Goal: Information Seeking & Learning: Learn about a topic

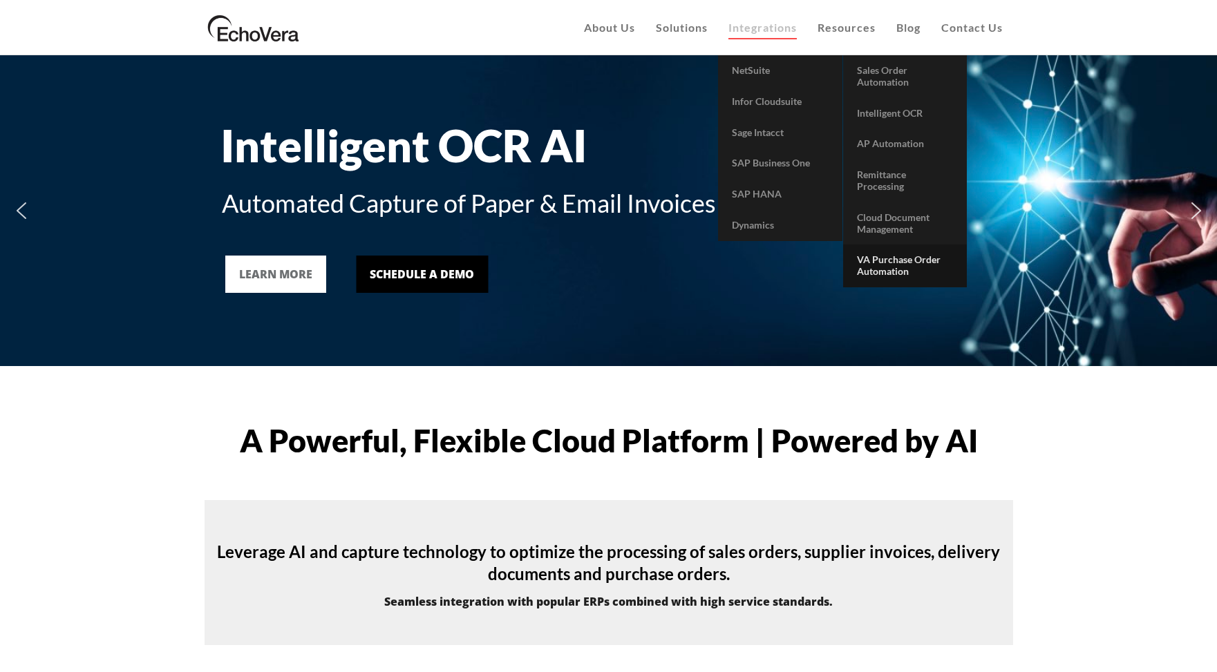
click at [884, 260] on span "VA Purchase Order Automation" at bounding box center [899, 265] width 84 height 23
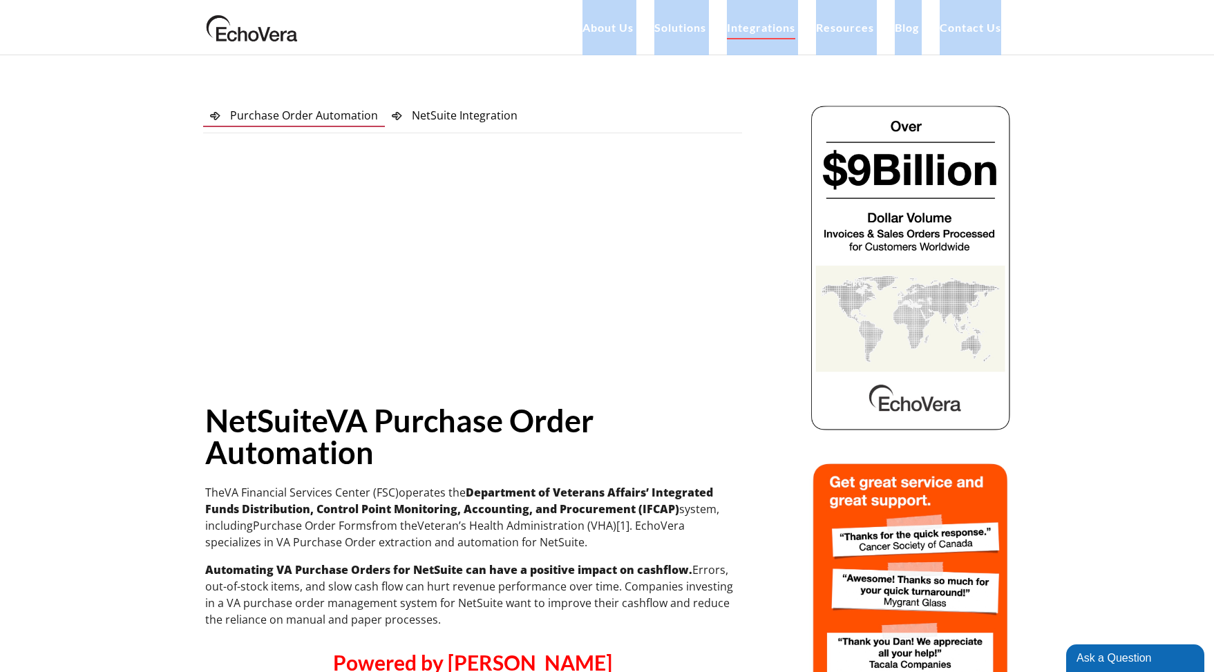
click at [1205, 52] on div "EchoVera About Us Customers Case Studies Infor Cloudsuite AP Automation Case St…" at bounding box center [607, 27] width 1214 height 55
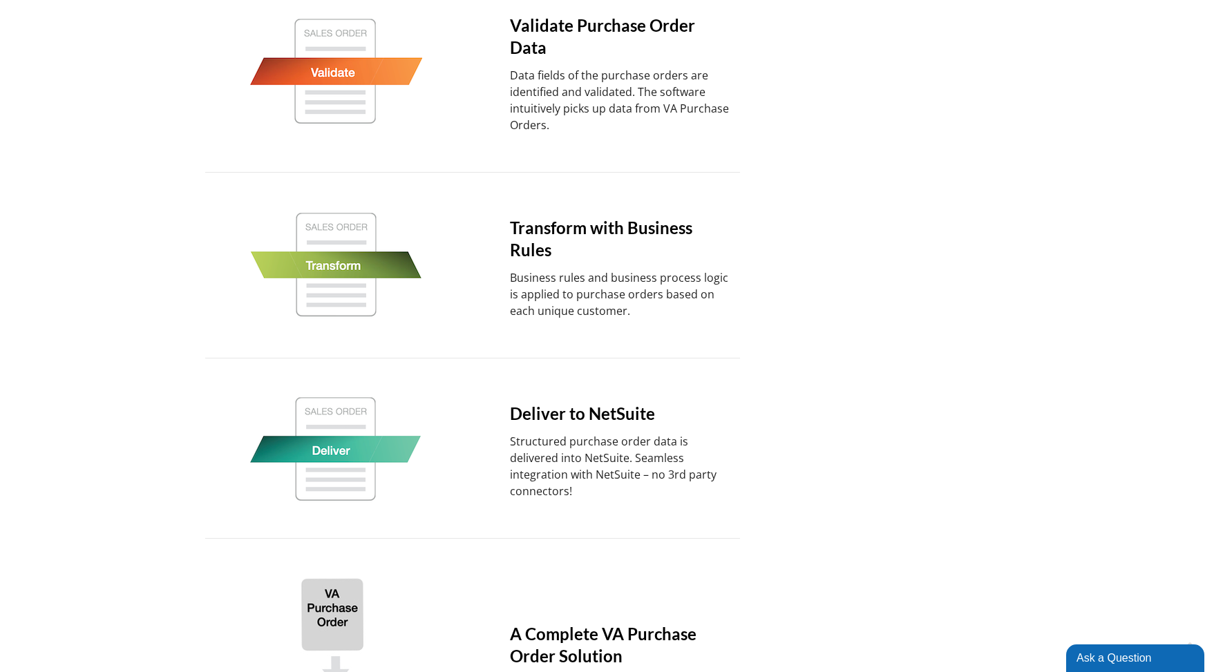
scroll to position [835, 0]
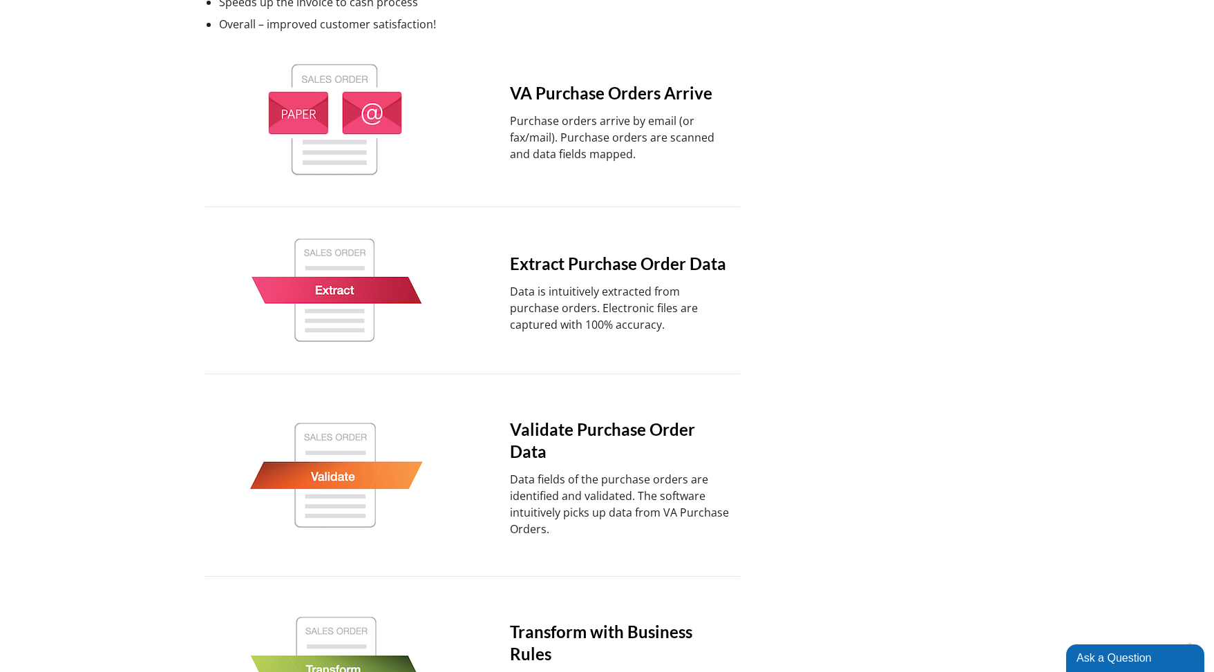
drag, startPoint x: 749, startPoint y: 89, endPoint x: 763, endPoint y: 102, distance: 19.6
click at [749, 90] on div "Purchase Order Automation NetSuite Integration Purchase Order Automation NetSui…" at bounding box center [472, 245] width 573 height 1955
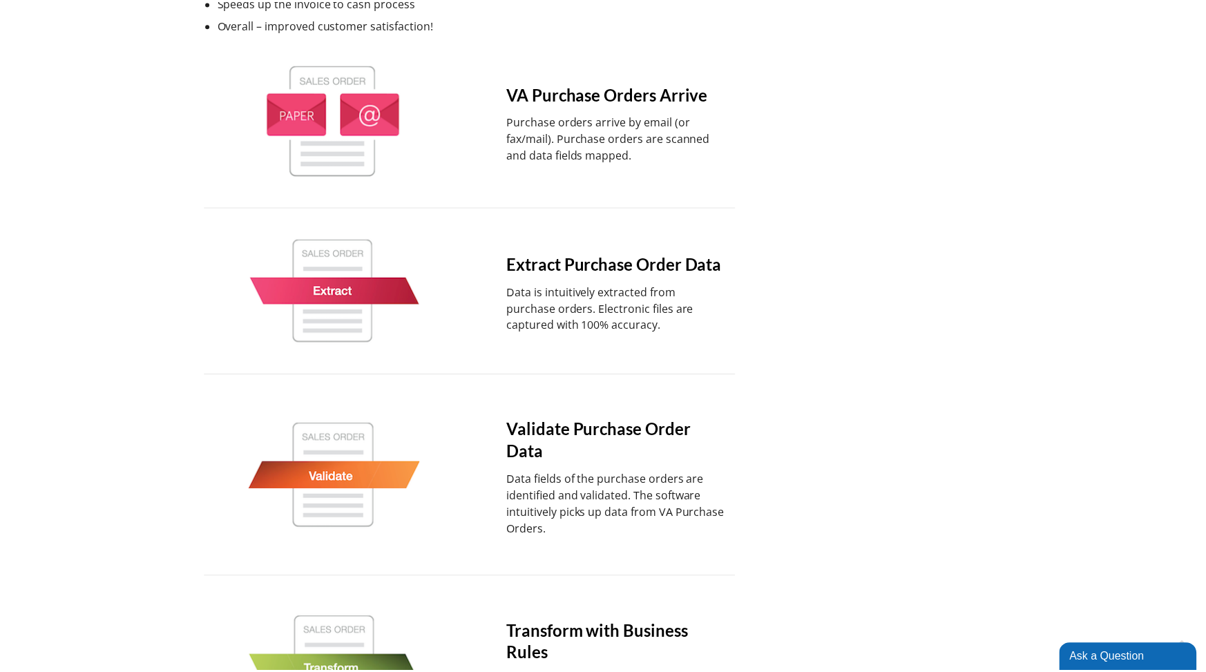
scroll to position [0, 0]
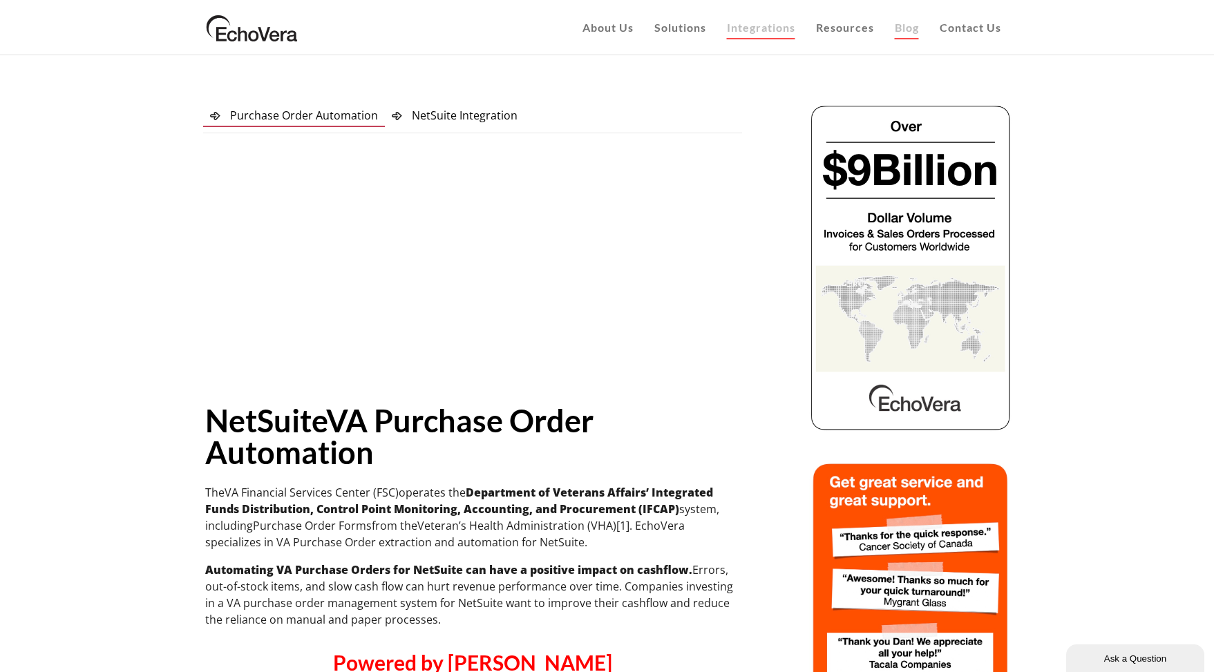
click at [896, 27] on span "Blog" at bounding box center [907, 27] width 24 height 13
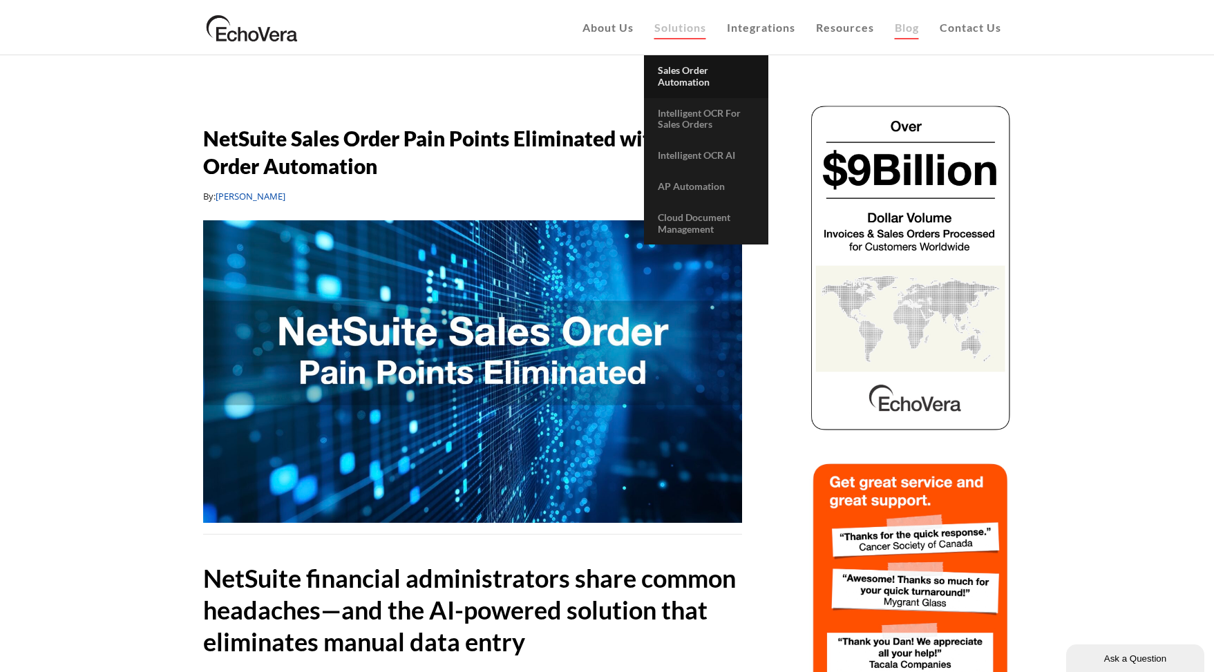
click at [683, 71] on span "Sales Order Automation" at bounding box center [684, 75] width 52 height 23
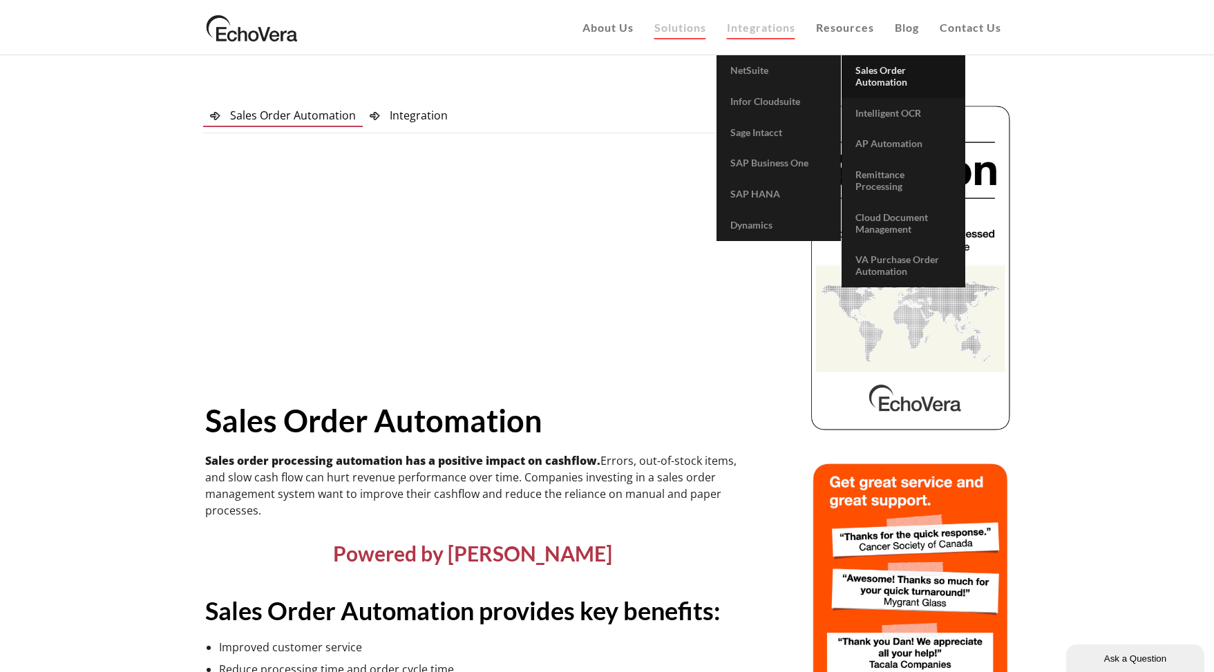
click at [881, 82] on span "Sales Order Automation" at bounding box center [881, 75] width 52 height 23
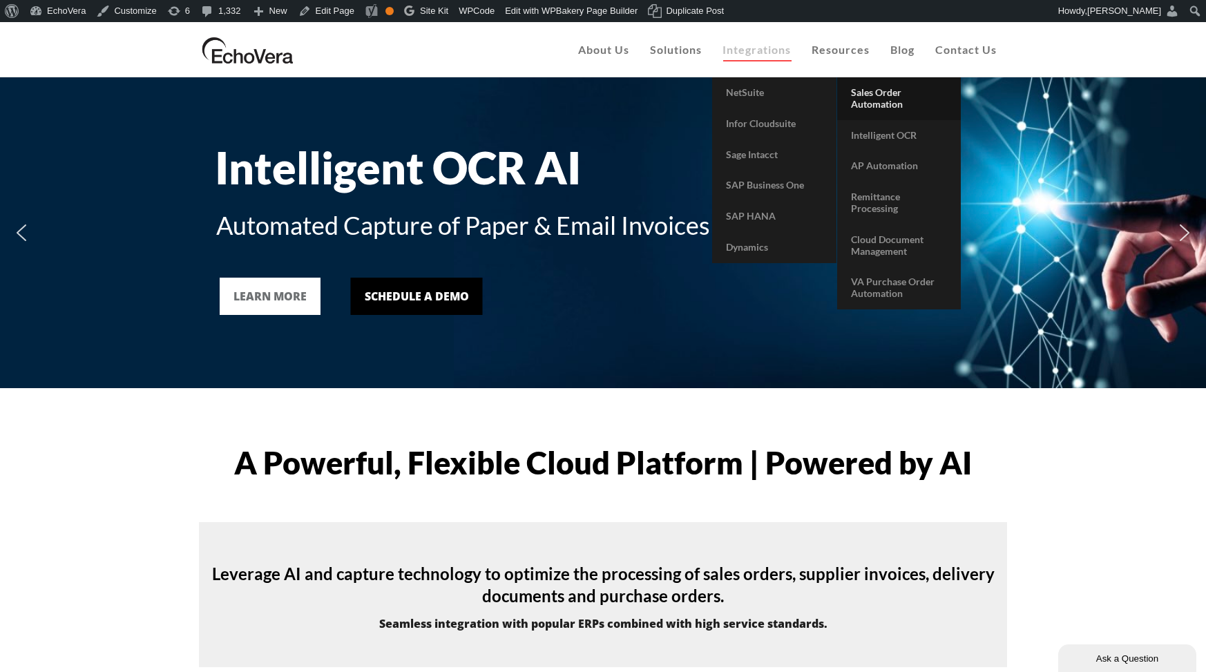
click at [888, 104] on span "Sales Order Automation" at bounding box center [877, 97] width 52 height 23
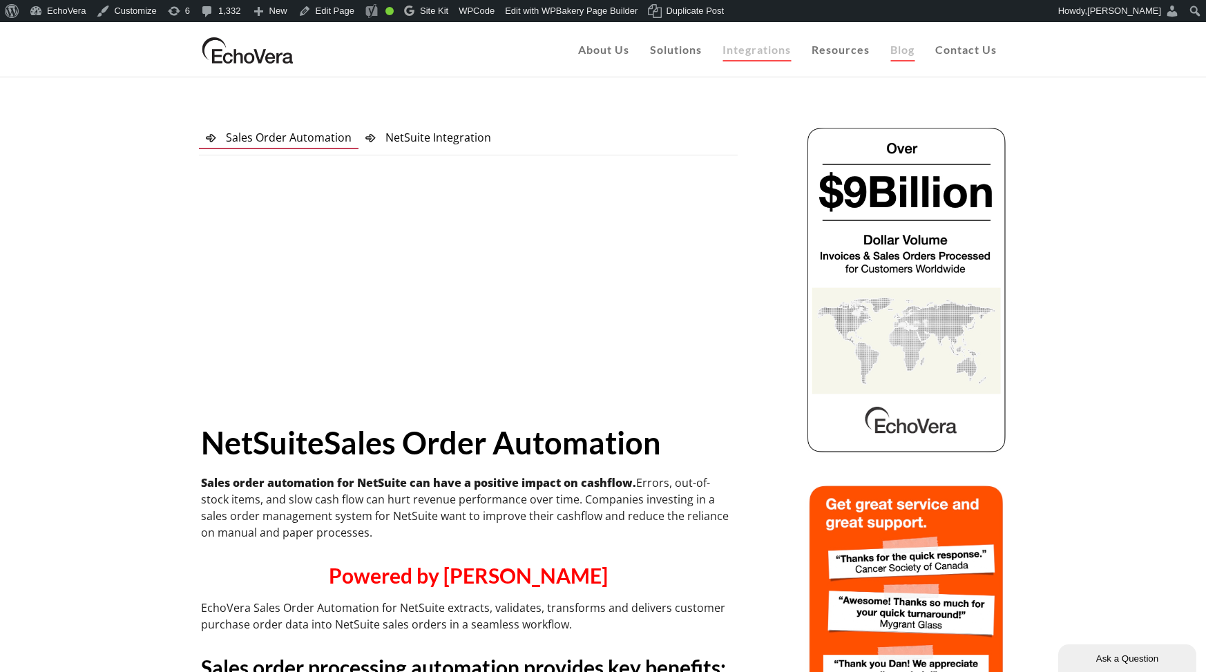
click at [906, 55] on span "Blog" at bounding box center [902, 49] width 24 height 13
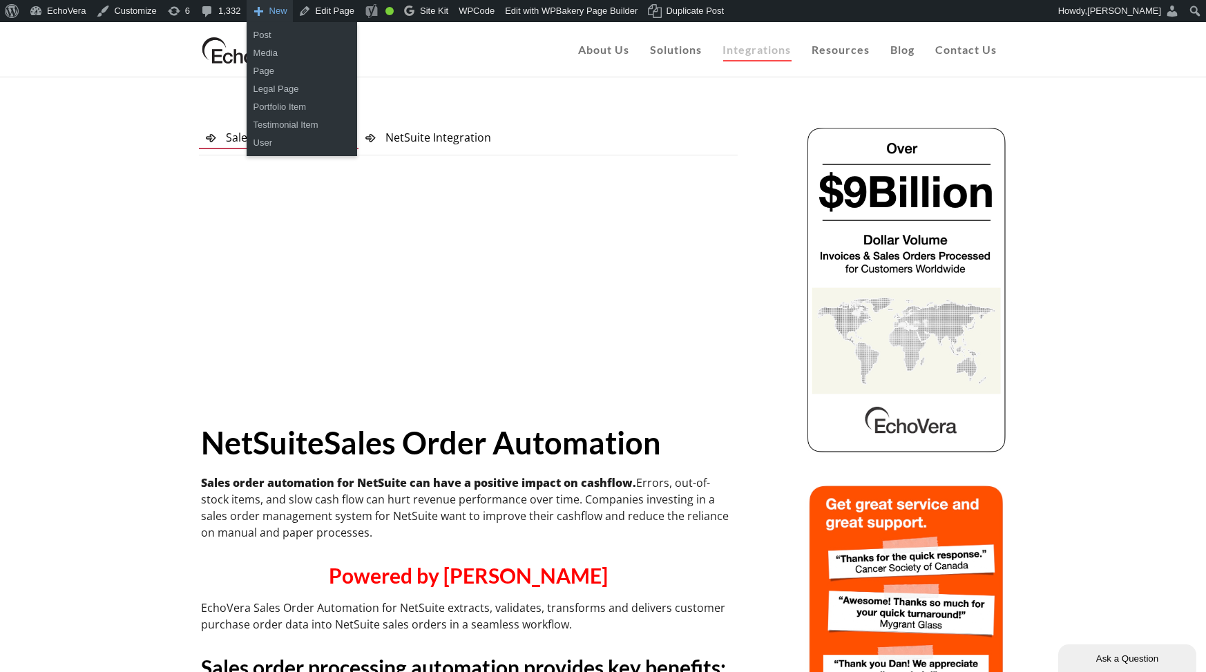
click at [259, 11] on span "Toolbar" at bounding box center [258, 9] width 14 height 19
click at [263, 34] on link "Post" at bounding box center [302, 35] width 111 height 18
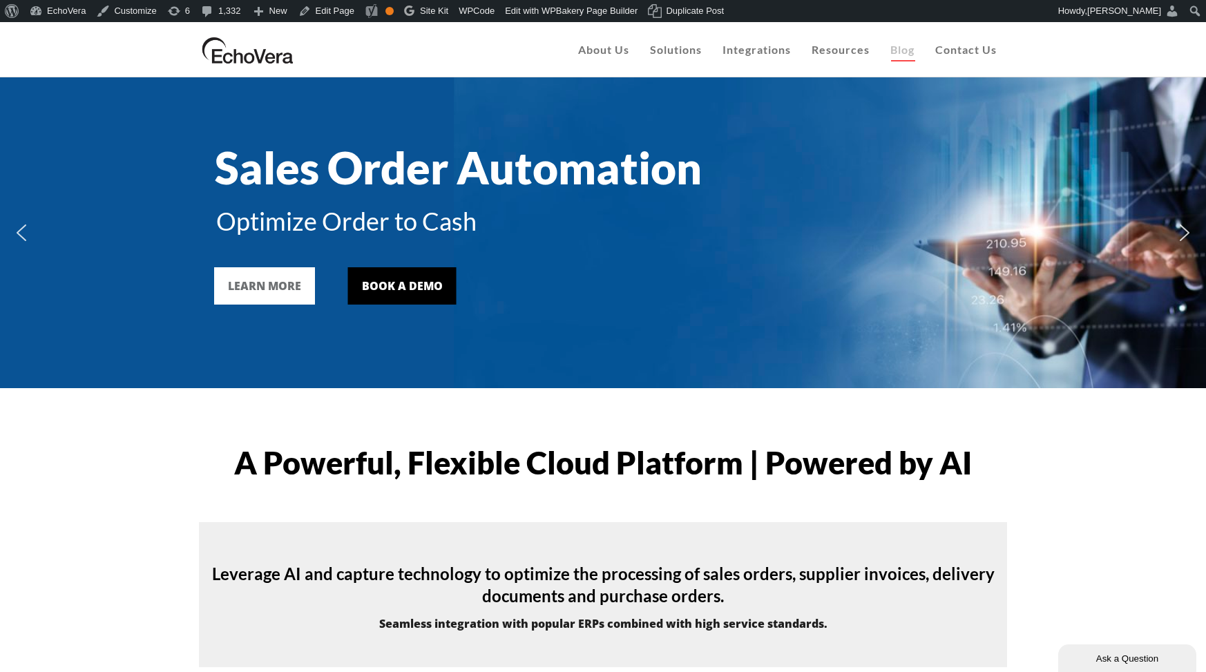
click at [904, 50] on span "Blog" at bounding box center [902, 49] width 24 height 13
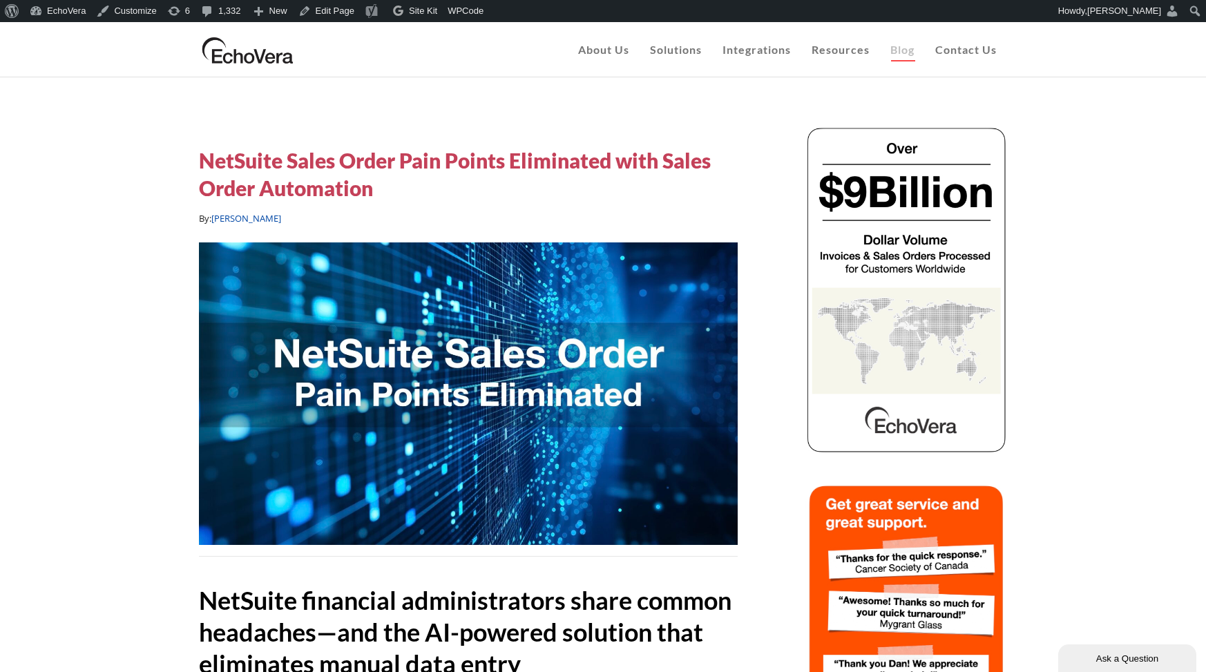
click at [412, 171] on h5 "NetSuite Sales Order Pain Points Eliminated with Sales Order Automation" at bounding box center [468, 173] width 539 height 55
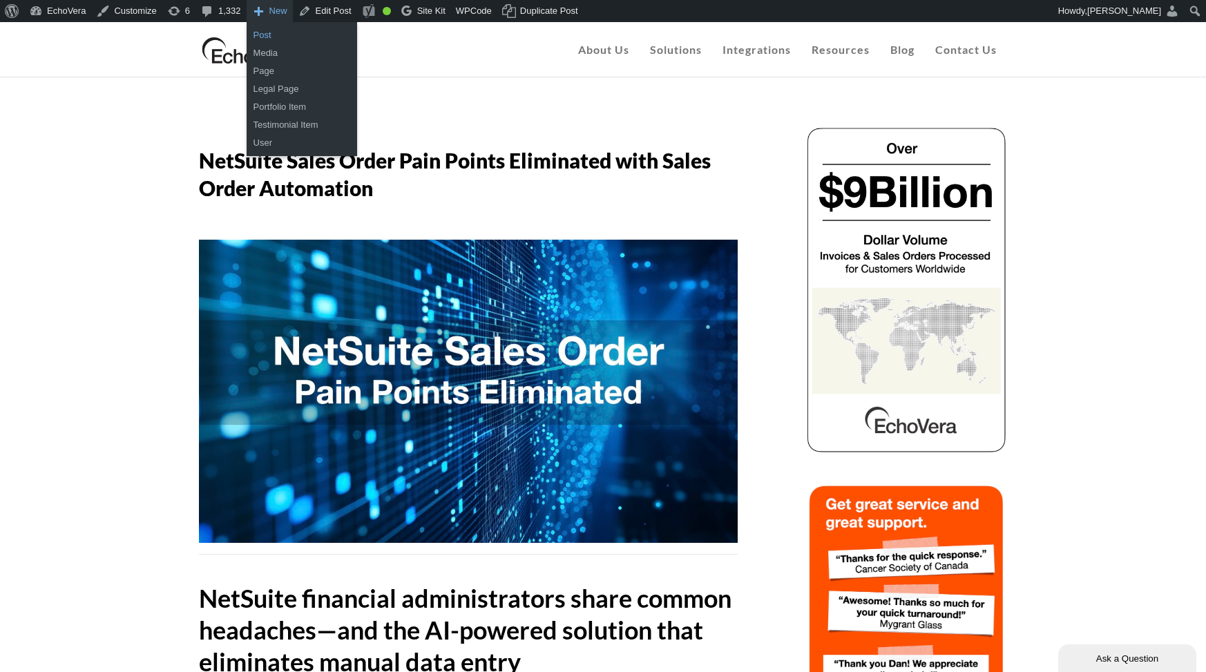
click at [267, 36] on link "Post" at bounding box center [302, 35] width 111 height 18
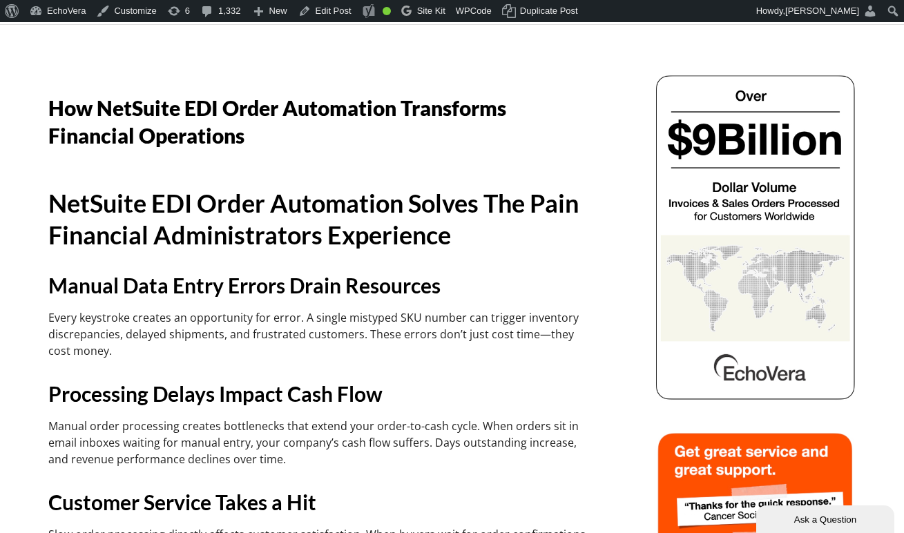
scroll to position [46, 0]
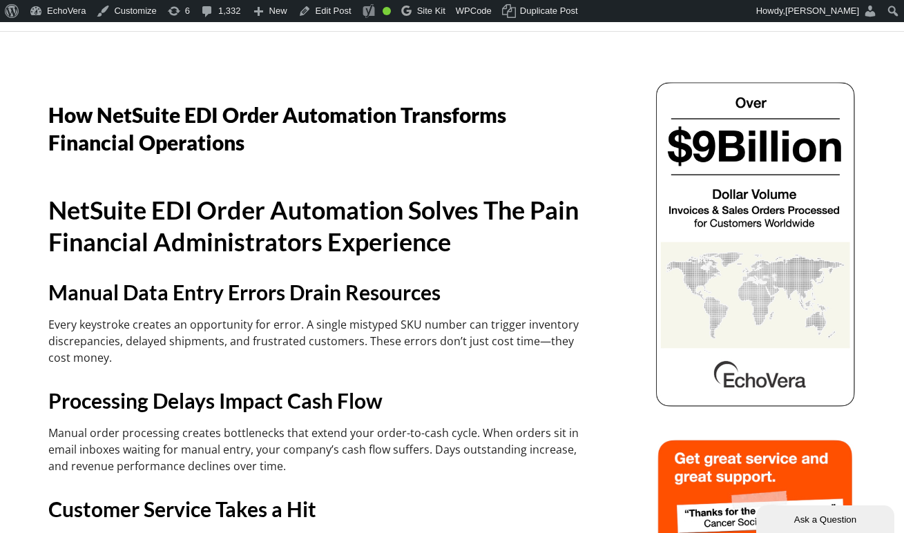
drag, startPoint x: 553, startPoint y: 137, endPoint x: 544, endPoint y: 138, distance: 9.0
click at [547, 138] on h1 "How NetSuite EDI Order Automation Transforms Financial Operations" at bounding box center [317, 128] width 539 height 55
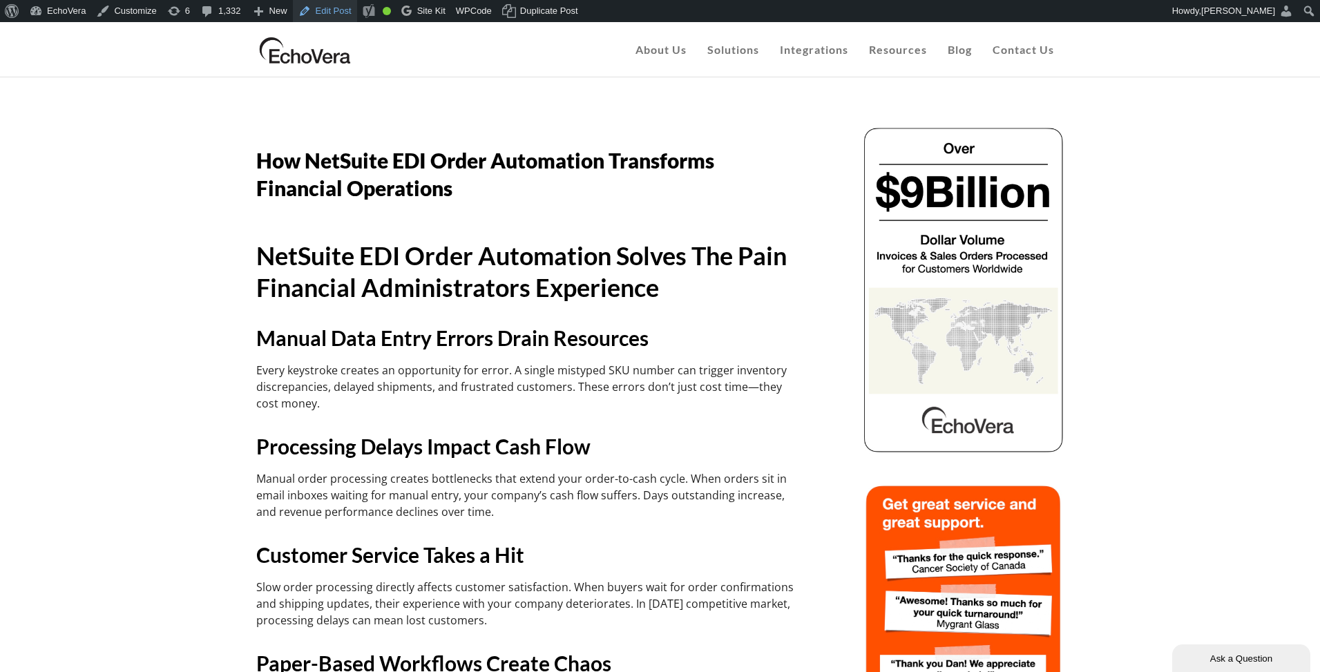
click at [334, 14] on link "Edit Post" at bounding box center [325, 11] width 64 height 22
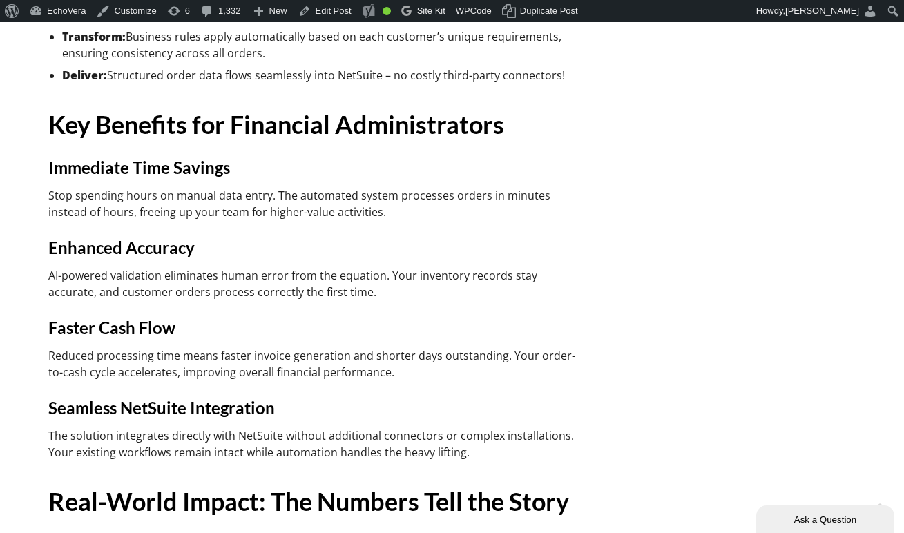
scroll to position [839, 0]
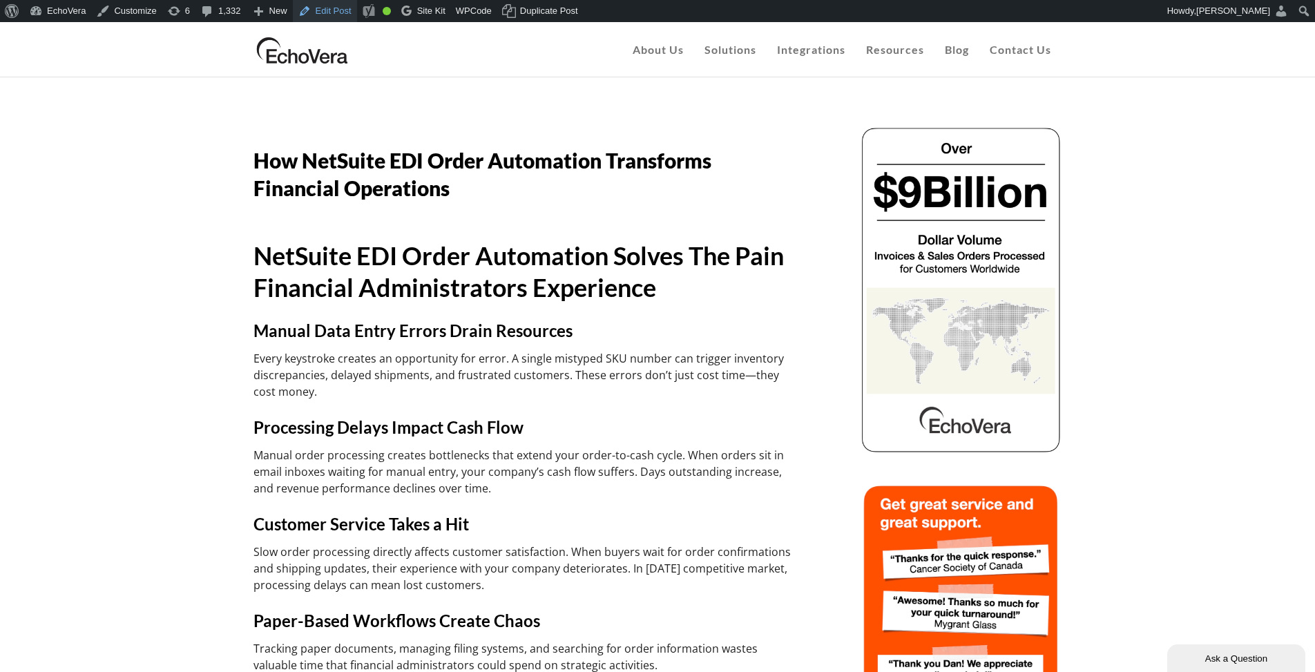
drag, startPoint x: 344, startPoint y: 10, endPoint x: 350, endPoint y: 5, distance: 7.9
click at [345, 10] on link "Edit Post" at bounding box center [325, 11] width 64 height 22
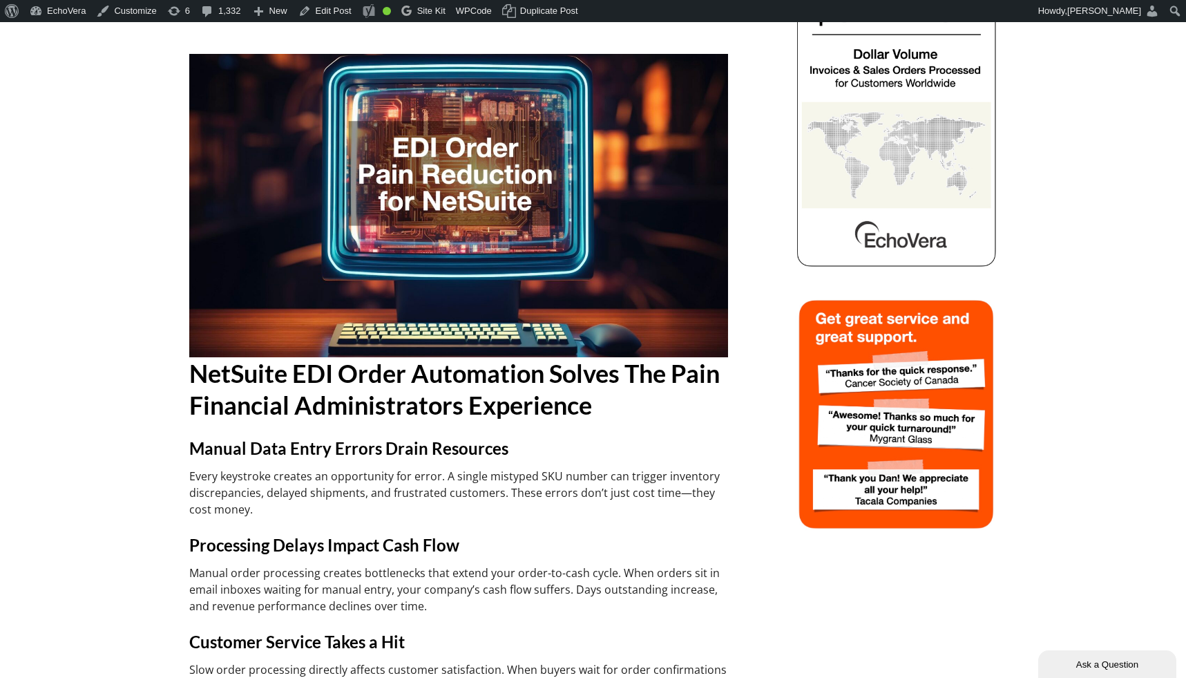
scroll to position [189, 0]
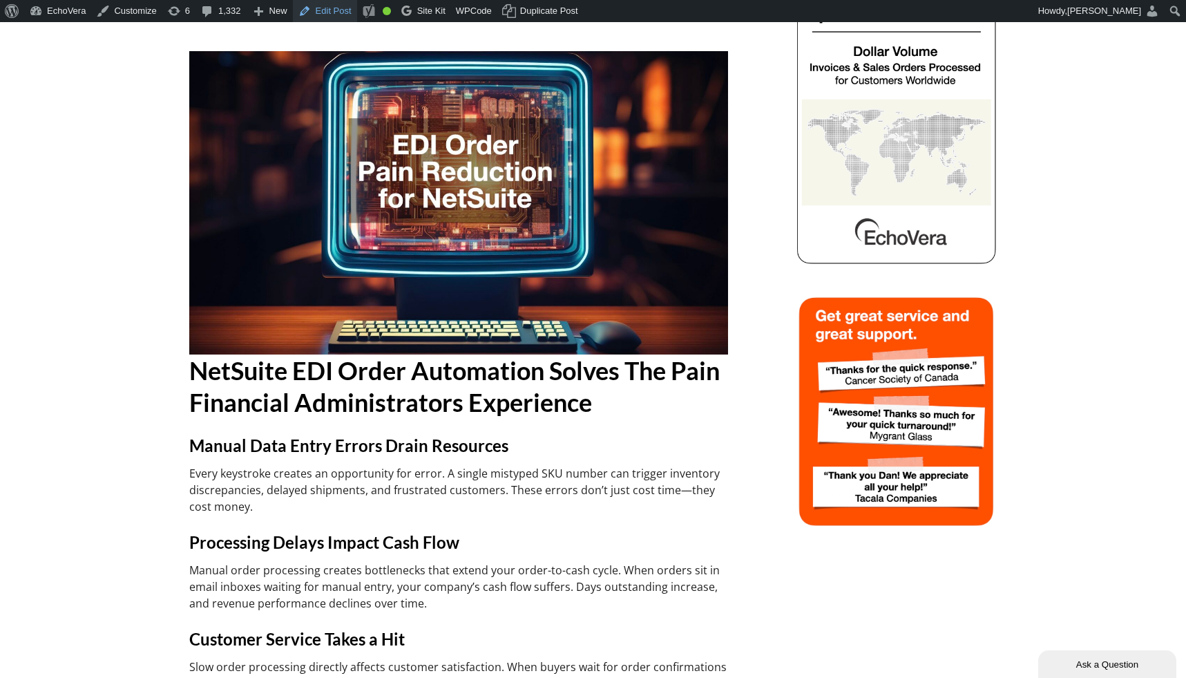
click at [337, 18] on link "Edit Post" at bounding box center [325, 11] width 64 height 22
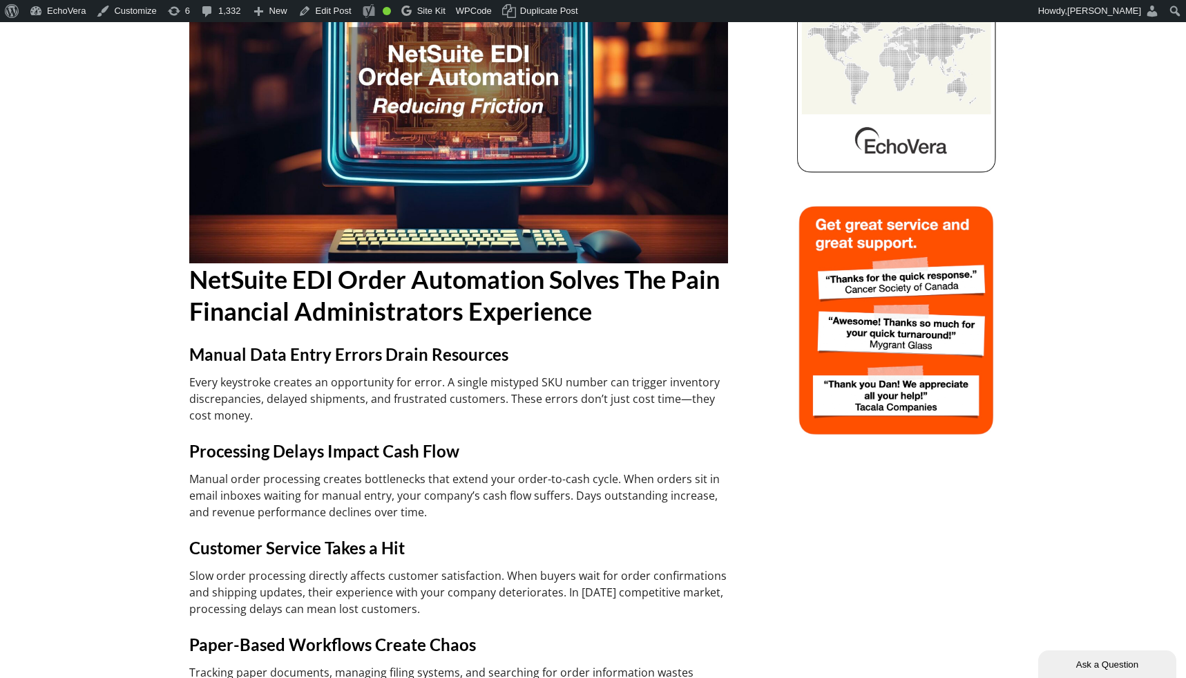
scroll to position [286, 0]
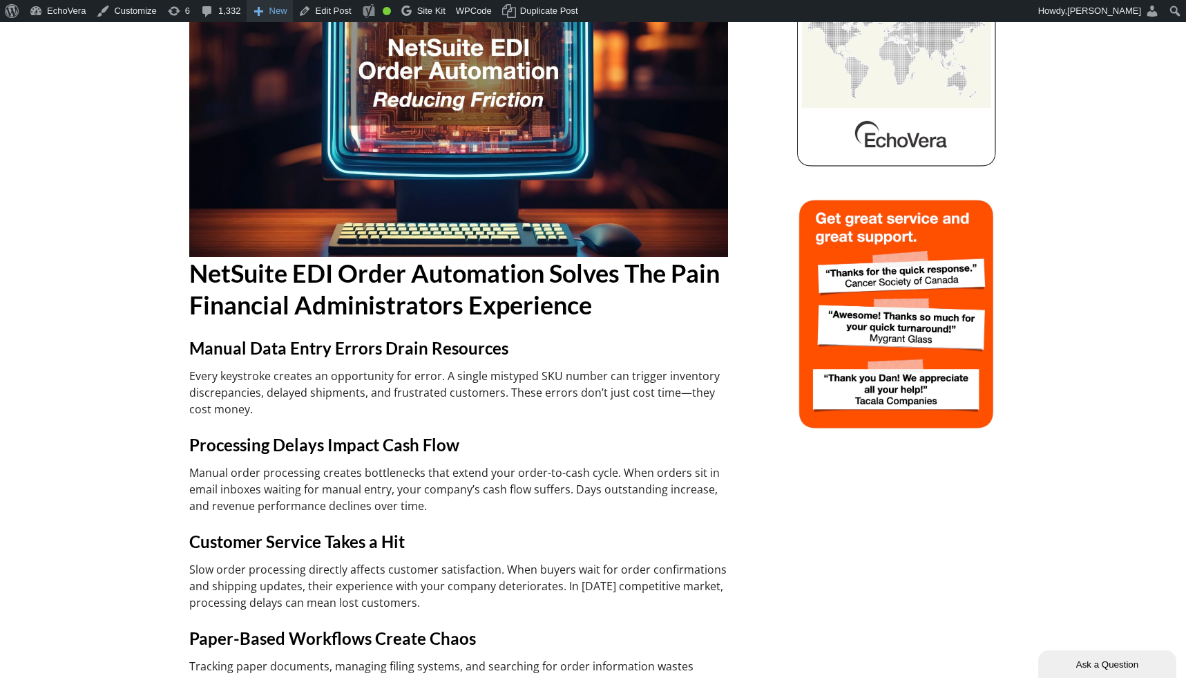
click at [277, 10] on span "New" at bounding box center [278, 11] width 18 height 22
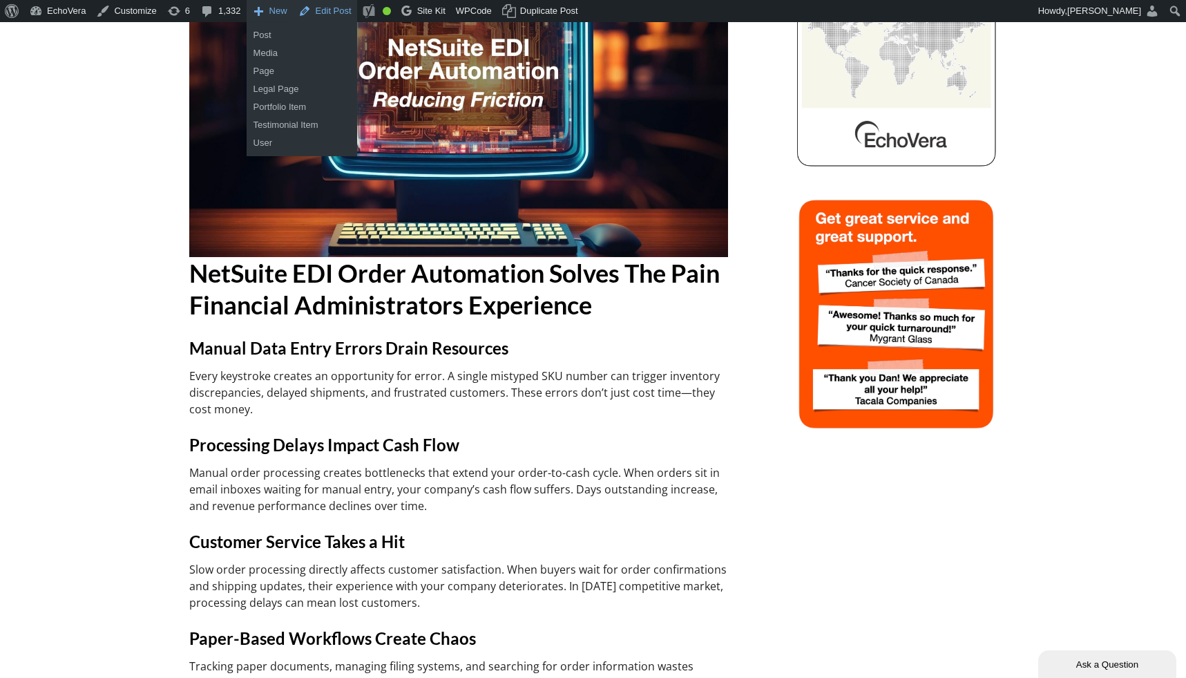
click at [330, 9] on link "Edit Post" at bounding box center [325, 11] width 64 height 22
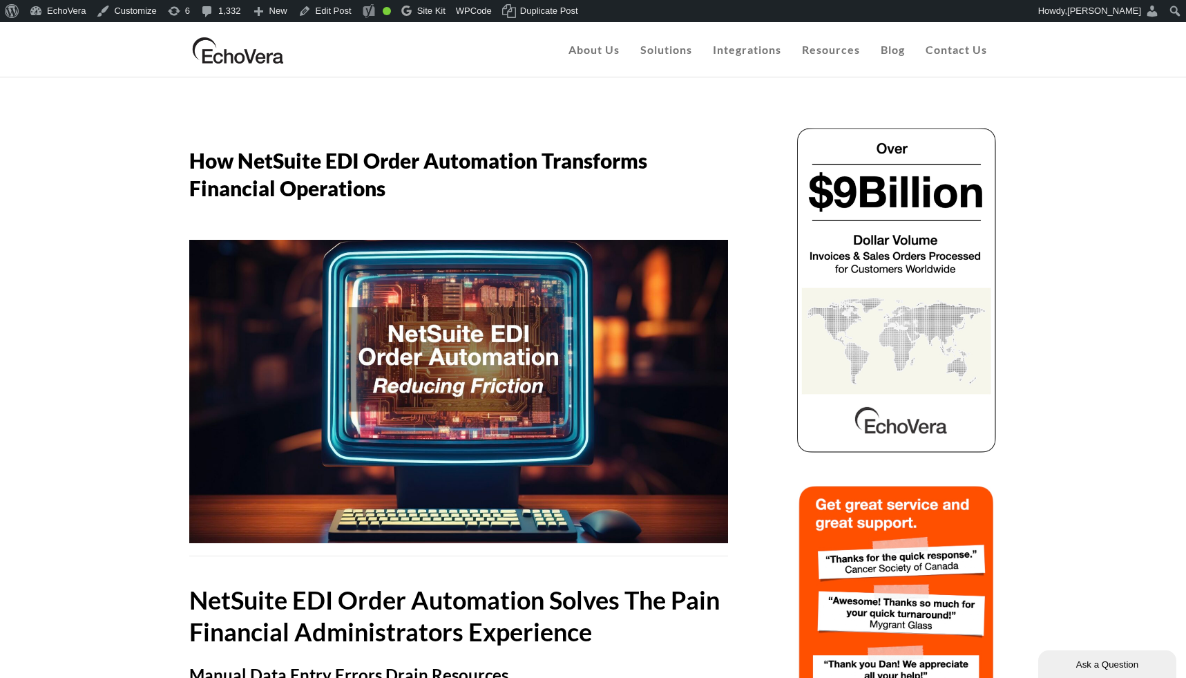
click at [1145, 49] on div "EchoVera About Us Customers Case Studies Infor Cloudsuite AP Automation Case St…" at bounding box center [593, 49] width 1186 height 55
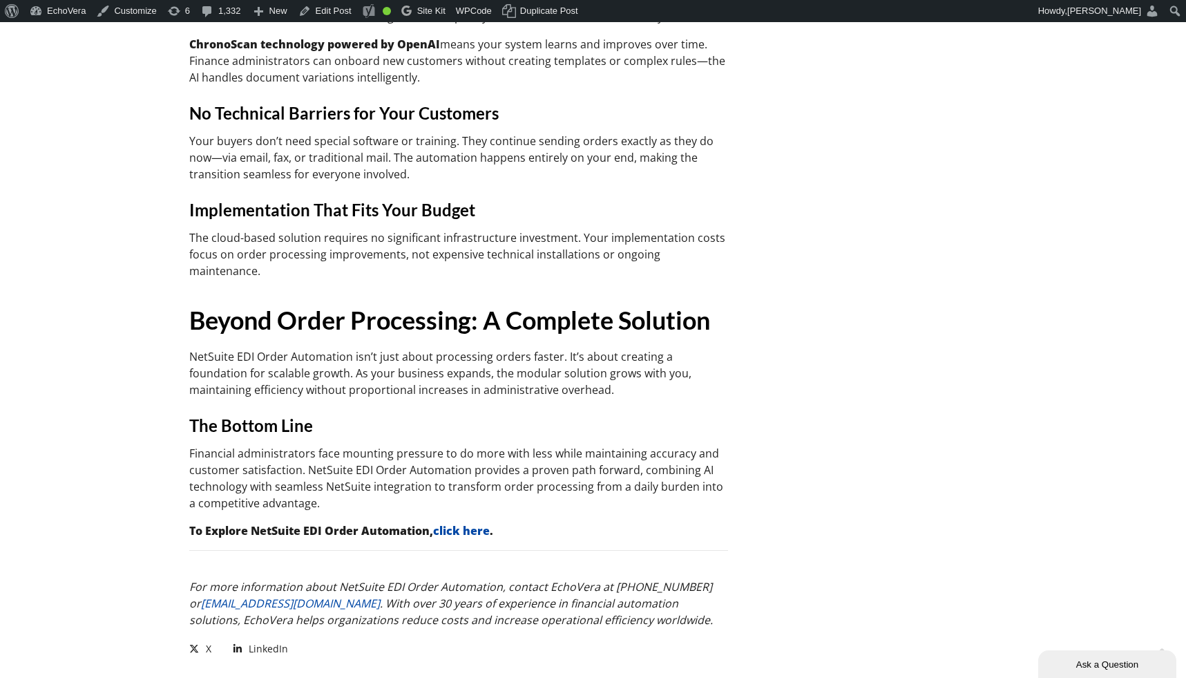
scroll to position [1906, 0]
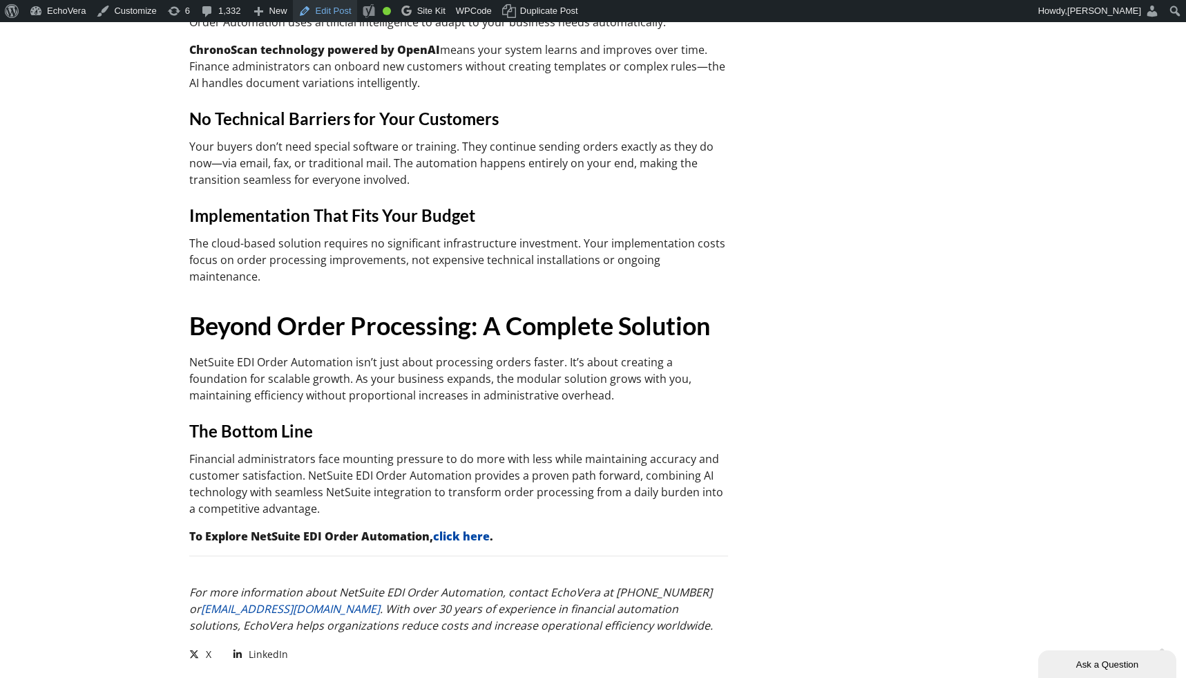
drag, startPoint x: 336, startPoint y: 17, endPoint x: 336, endPoint y: 9, distance: 8.3
click at [338, 12] on link "Edit Post" at bounding box center [325, 11] width 64 height 22
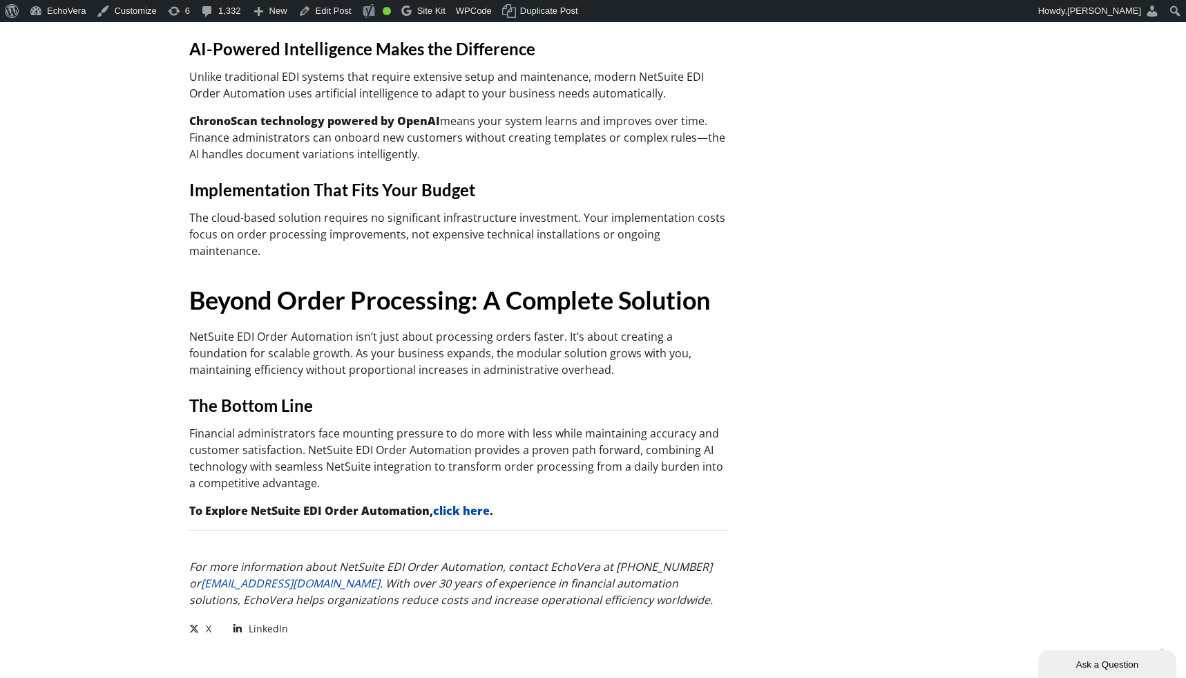
scroll to position [1838, 0]
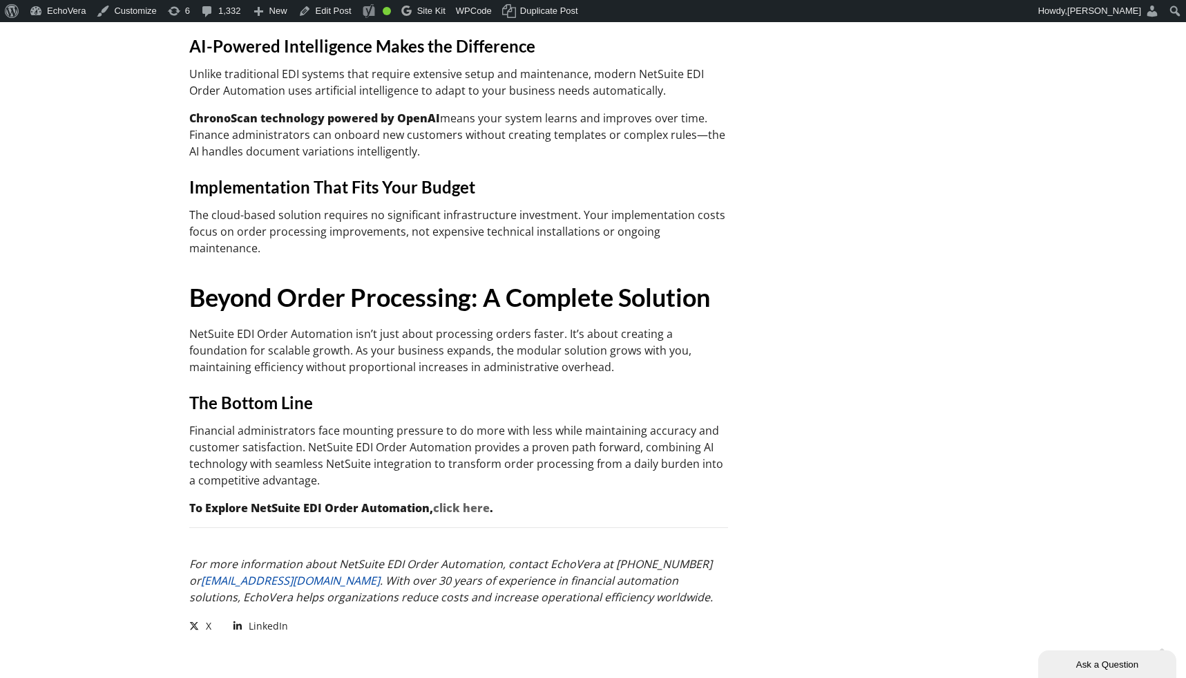
click at [463, 500] on link "click here" at bounding box center [461, 507] width 57 height 15
